Goal: Use online tool/utility: Use online tool/utility

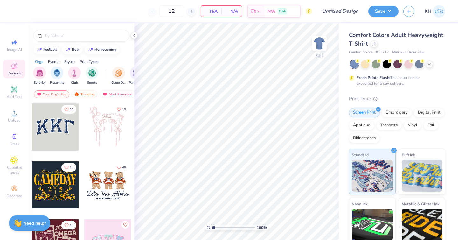
click at [65, 127] on div at bounding box center [55, 126] width 47 height 47
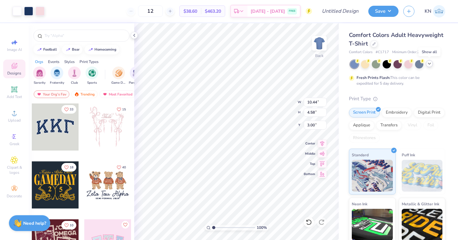
click at [430, 62] on icon at bounding box center [429, 63] width 5 height 5
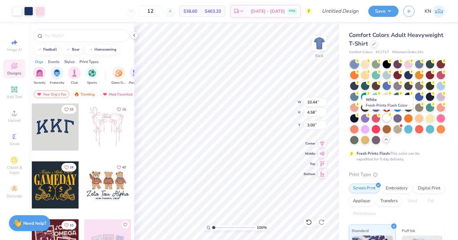
click at [388, 117] on div at bounding box center [386, 118] width 8 height 8
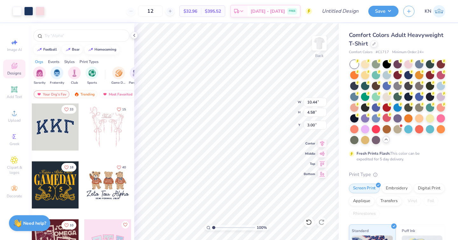
click at [399, 145] on div "Fresh Prints Flash: This color can be expedited for 5 day delivery." at bounding box center [397, 111] width 96 height 102
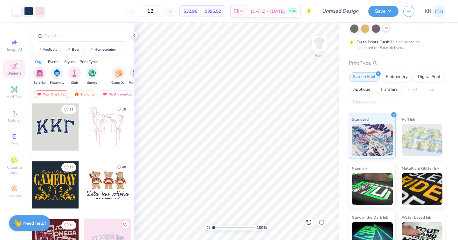
scroll to position [128, 0]
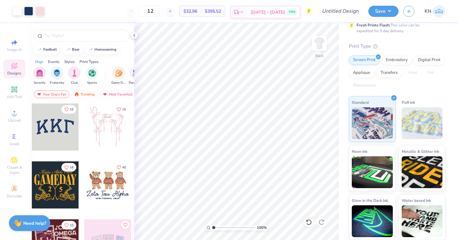
click at [287, 12] on div "FREE" at bounding box center [291, 12] width 9 height 6
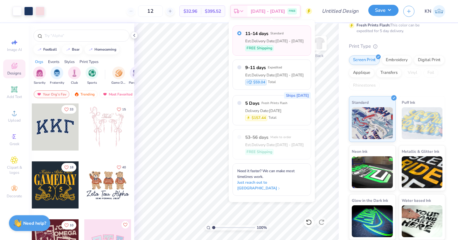
click at [389, 10] on button "Save" at bounding box center [383, 10] width 30 height 11
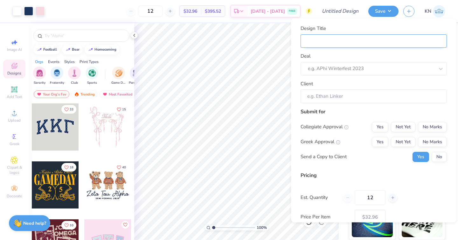
click at [370, 45] on input "Design Title" at bounding box center [373, 41] width 146 height 14
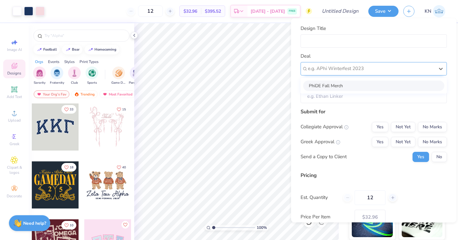
click at [364, 68] on div at bounding box center [371, 68] width 127 height 9
click at [362, 59] on div "Deal option PhiDE Fall Merch focused, 1 of 1. 1 result available. Use Up and Do…" at bounding box center [373, 63] width 146 height 23
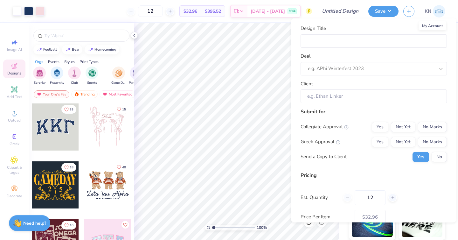
click at [431, 11] on link "KN" at bounding box center [434, 11] width 21 height 12
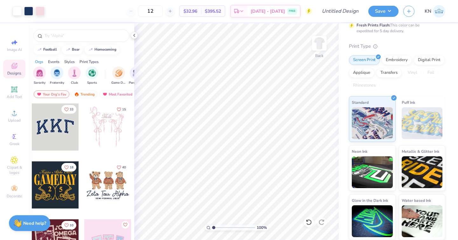
drag, startPoint x: 409, startPoint y: 12, endPoint x: 397, endPoint y: 49, distance: 38.8
click at [397, 49] on div "Art colors 12 $32.96 Per Item $395.52 Total Est. Delivery [DATE] - [DATE] FREE …" at bounding box center [229, 120] width 458 height 240
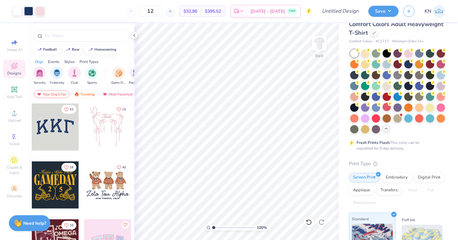
scroll to position [0, 0]
